Goal: Task Accomplishment & Management: Complete application form

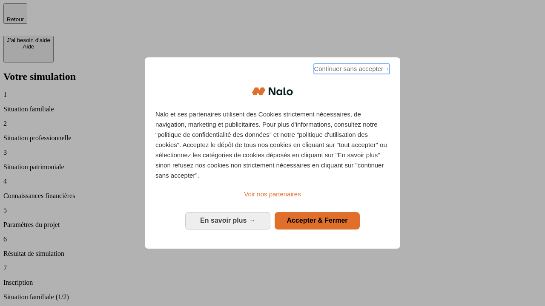
click at [351, 70] on span "Continuer sans accepter →" at bounding box center [352, 69] width 76 height 10
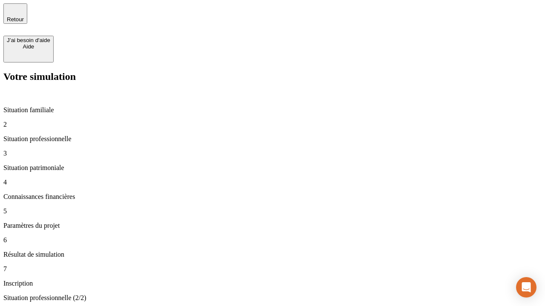
type input "30 000"
type input "1 000"
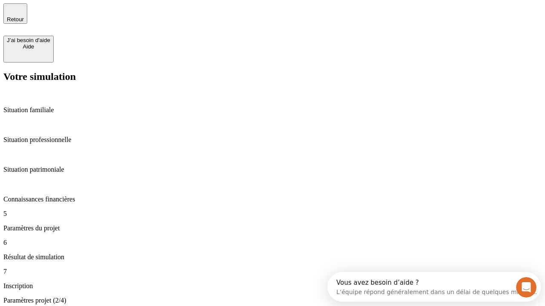
type input "40"
type input "64"
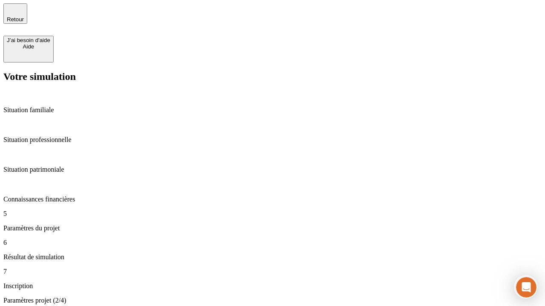
type input "200 000"
type input "640"
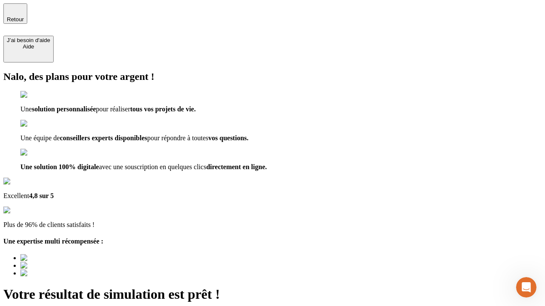
type input "[EMAIL_ADDRESS][DOMAIN_NAME]"
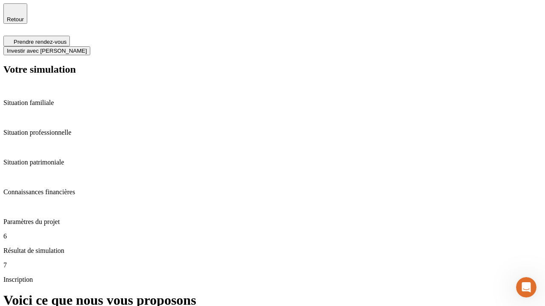
click at [87, 48] on span "Investir avec [PERSON_NAME]" at bounding box center [47, 51] width 80 height 6
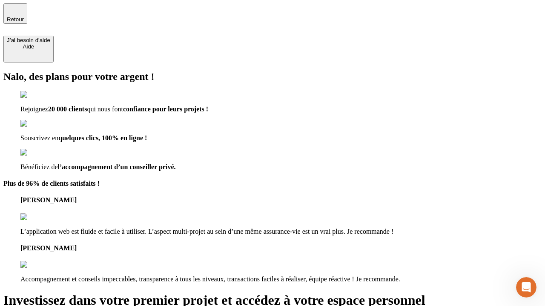
type input "[EMAIL_ADDRESS][DOMAIN_NAME]"
